Goal: Transaction & Acquisition: Download file/media

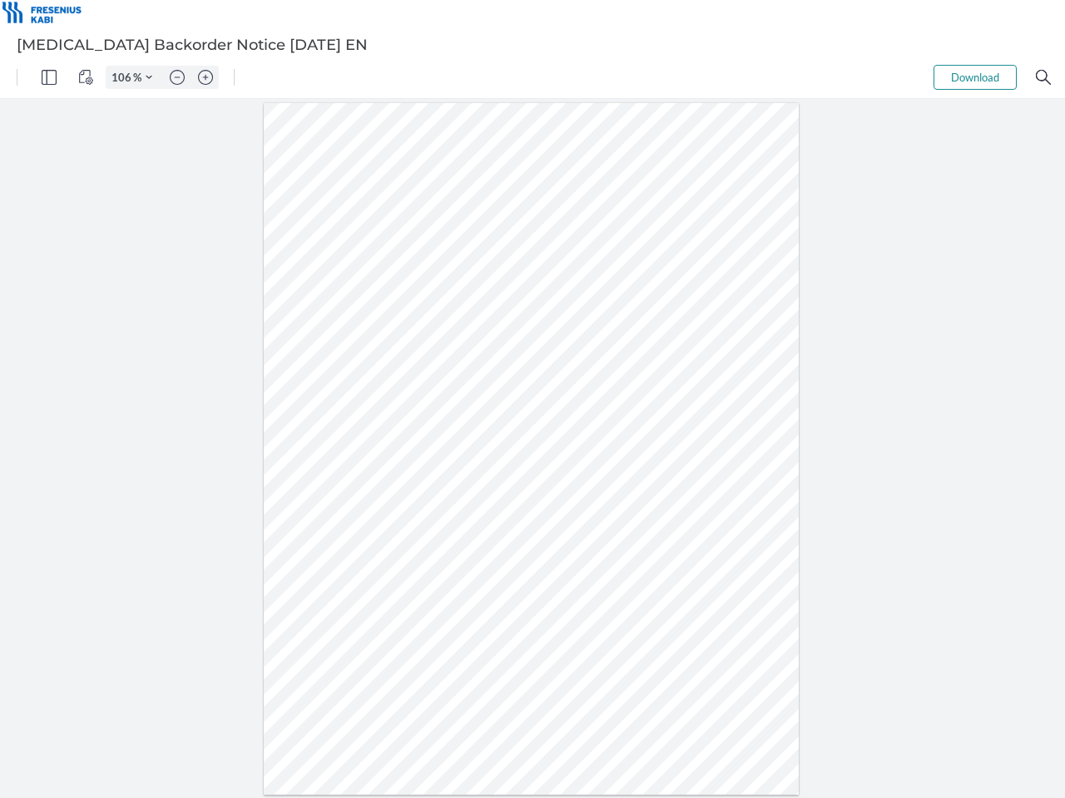
click at [49, 77] on img "Panel" at bounding box center [49, 77] width 15 height 15
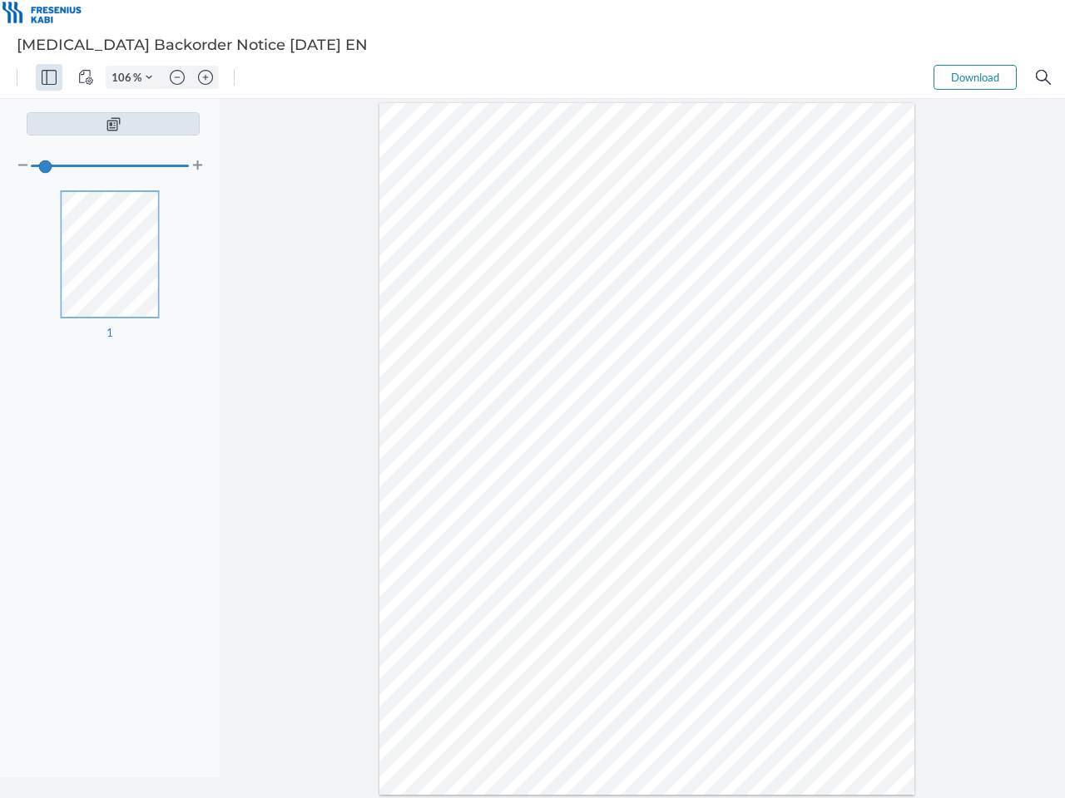
click at [86, 77] on img "View Controls" at bounding box center [85, 77] width 15 height 15
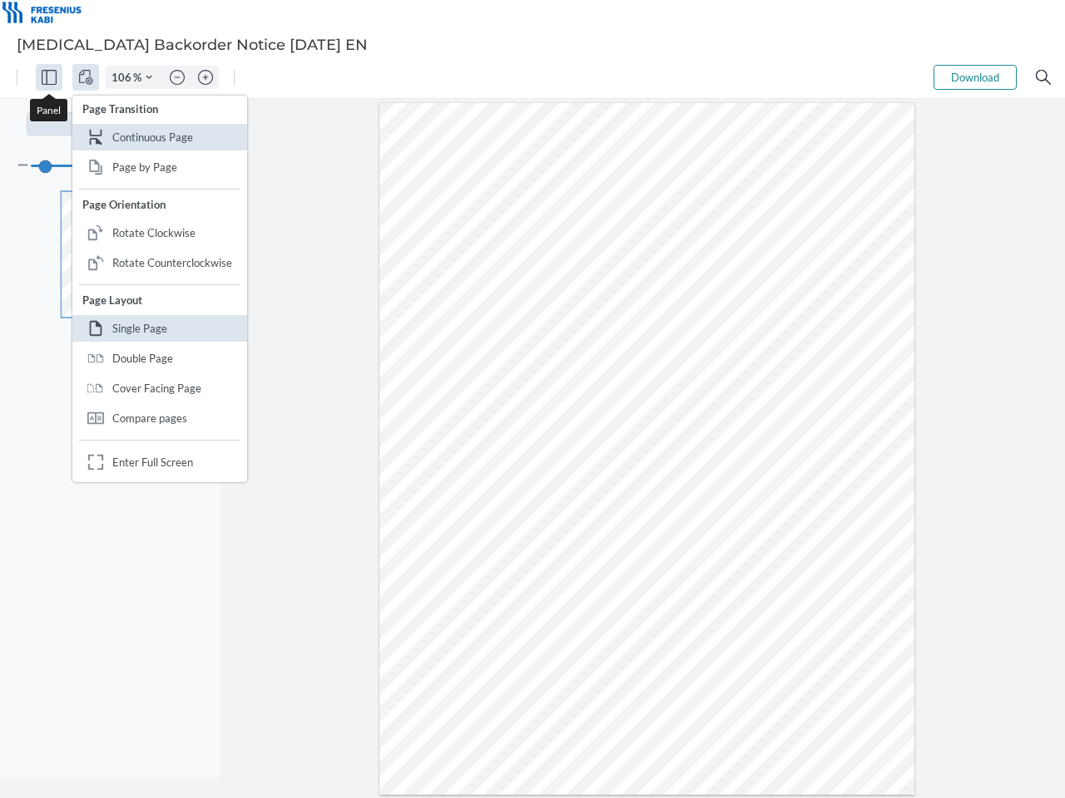
click at [124, 77] on input "106" at bounding box center [119, 77] width 27 height 15
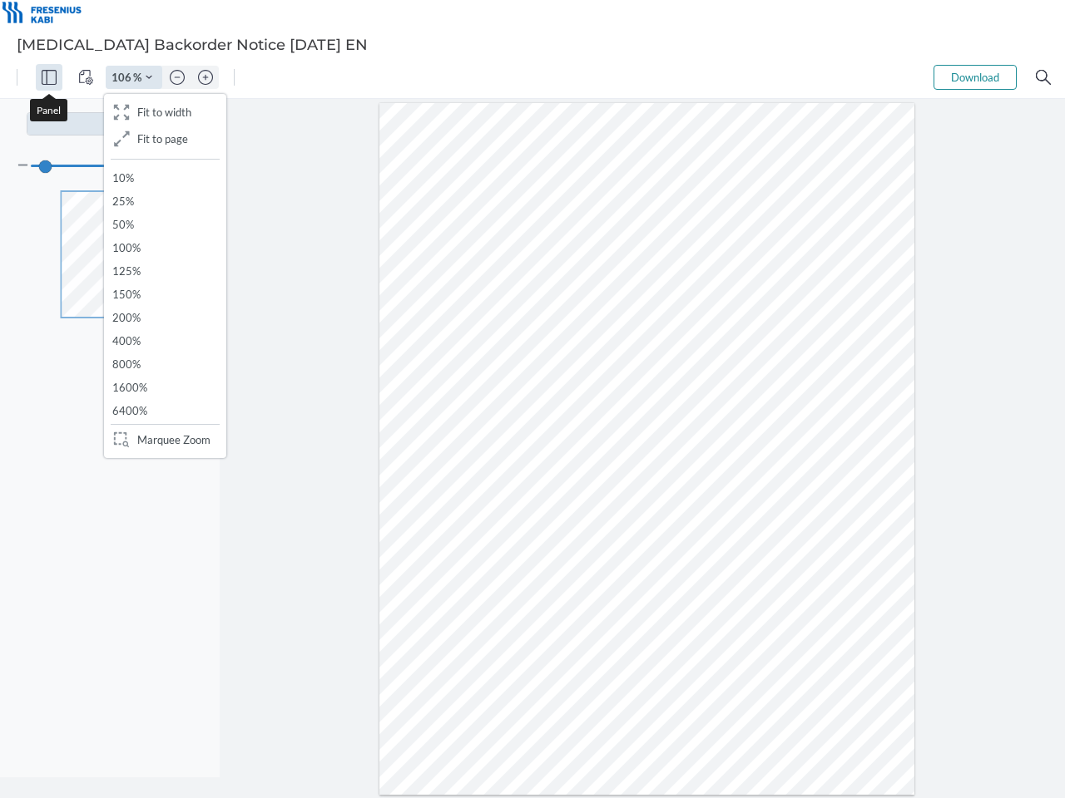
click at [149, 77] on img "Zoom Controls" at bounding box center [149, 77] width 7 height 7
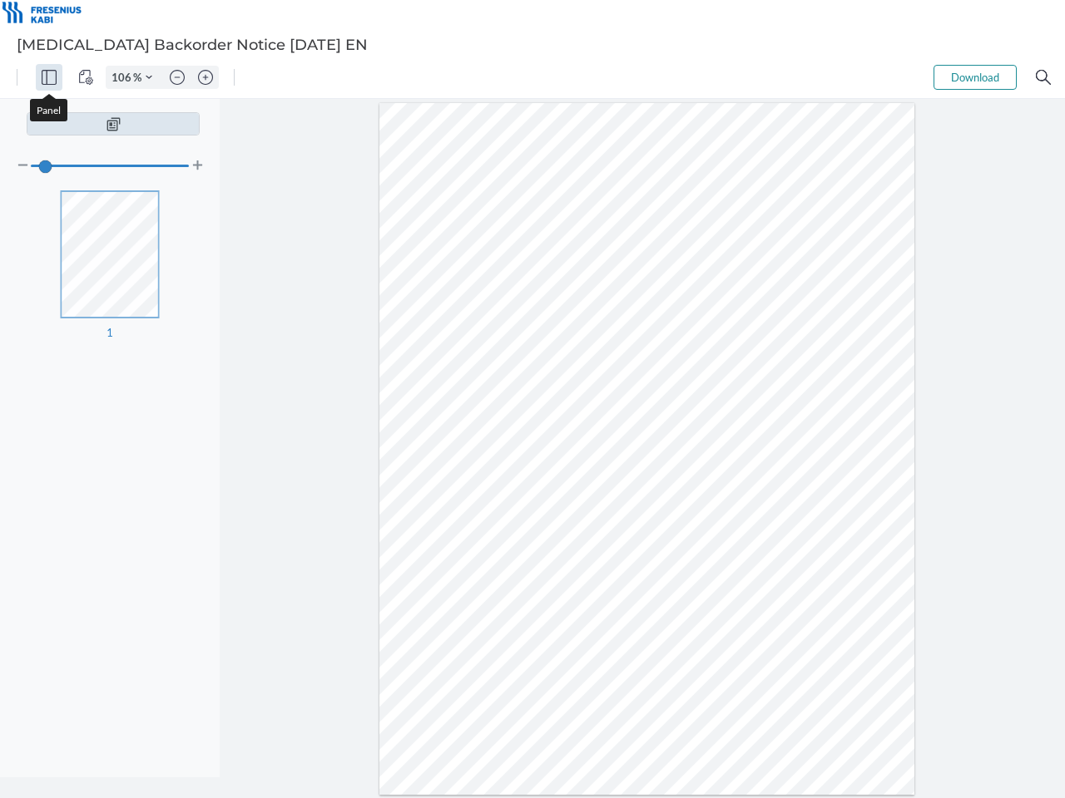
click at [177, 77] on img "Zoom out" at bounding box center [177, 77] width 15 height 15
click at [205, 77] on img "Zoom in" at bounding box center [205, 77] width 15 height 15
type input "106"
click at [975, 77] on button "Download" at bounding box center [974, 77] width 83 height 25
click at [1043, 77] on img "Search" at bounding box center [1043, 77] width 15 height 15
